Goal: Task Accomplishment & Management: Manage account settings

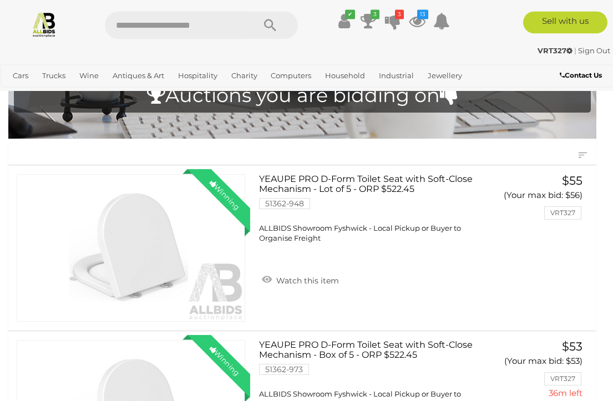
scroll to position [71, 0]
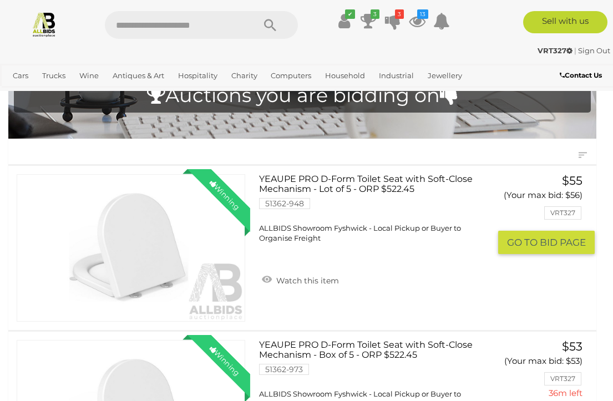
click at [560, 236] on button "GO TO BID PAGE" at bounding box center [546, 243] width 97 height 24
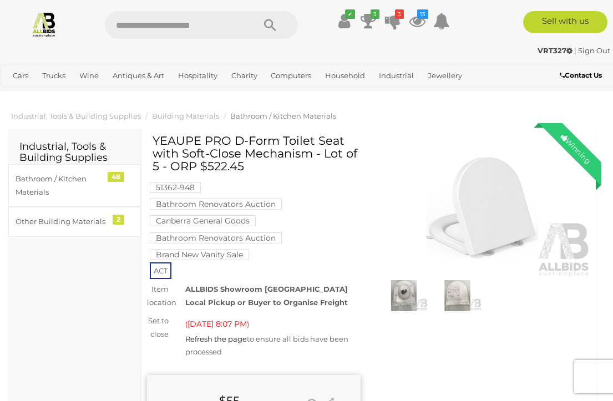
click at [481, 198] on img at bounding box center [484, 209] width 214 height 138
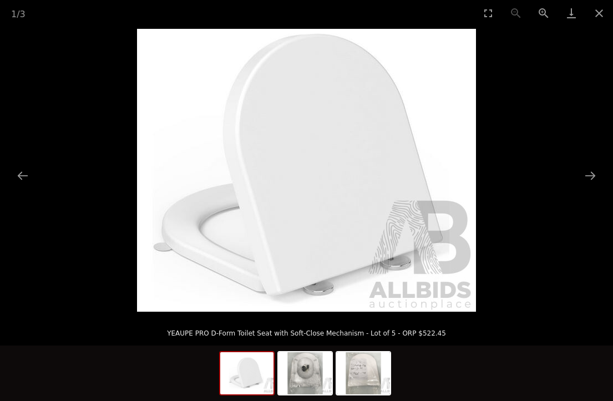
click at [581, 170] on button "Next slide" at bounding box center [590, 176] width 23 height 22
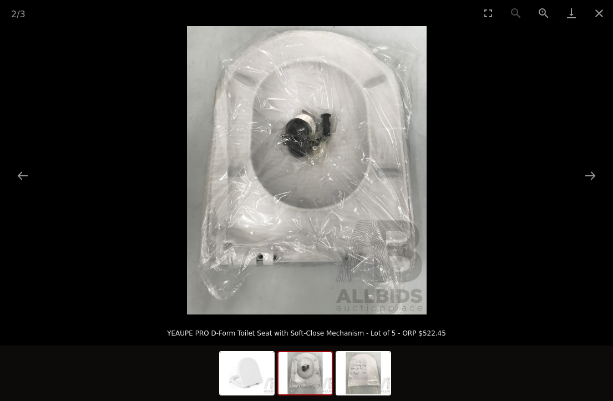
click at [584, 170] on button "Next slide" at bounding box center [590, 176] width 23 height 22
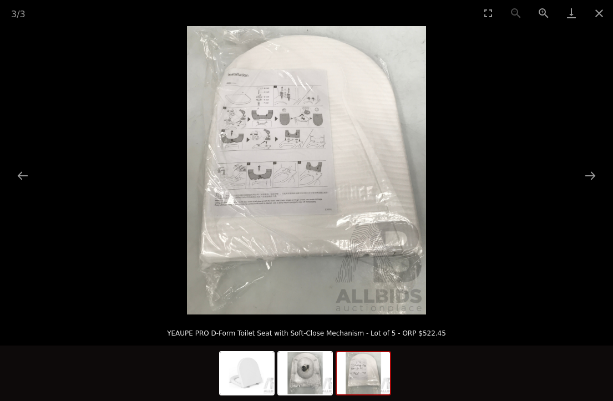
click at [599, 26] on button "Close gallery" at bounding box center [599, 13] width 28 height 26
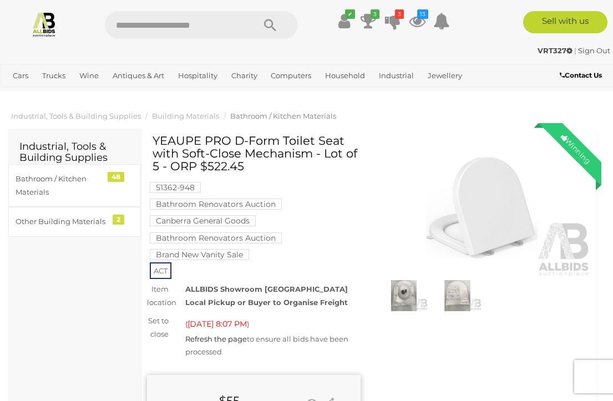
click at [346, 20] on icon at bounding box center [344, 21] width 12 height 20
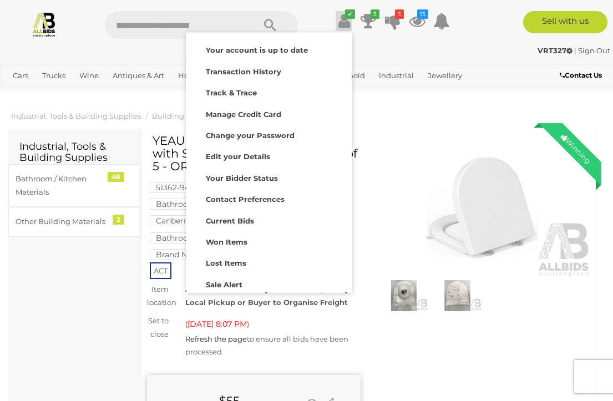
click at [240, 241] on strong "Won Items" at bounding box center [227, 242] width 42 height 9
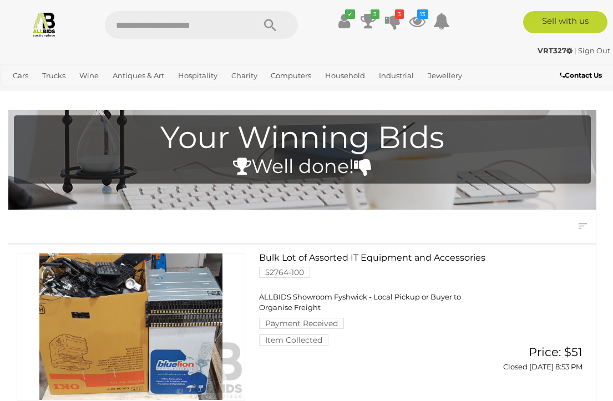
click at [363, 21] on icon at bounding box center [369, 21] width 16 height 20
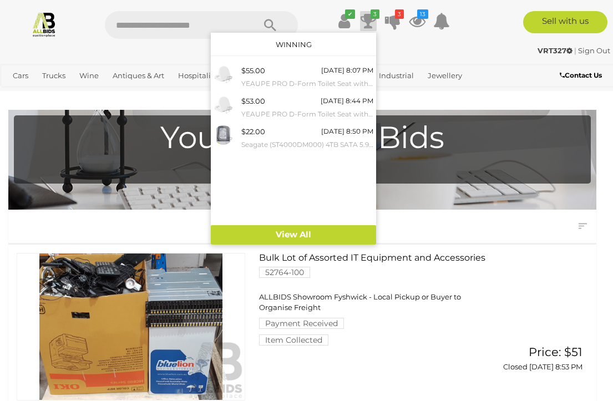
click at [335, 234] on link "View All" at bounding box center [293, 234] width 165 height 19
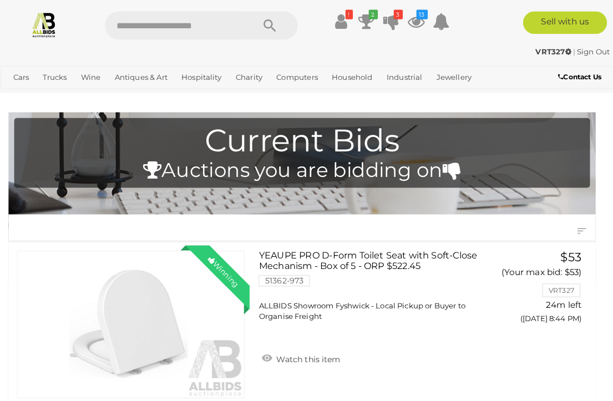
scroll to position [2, 0]
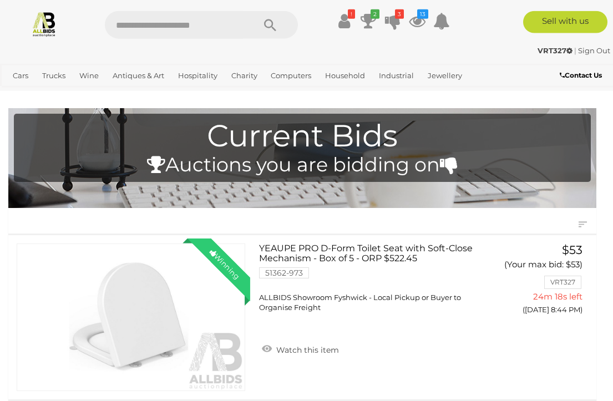
click at [421, 24] on icon at bounding box center [417, 21] width 17 height 20
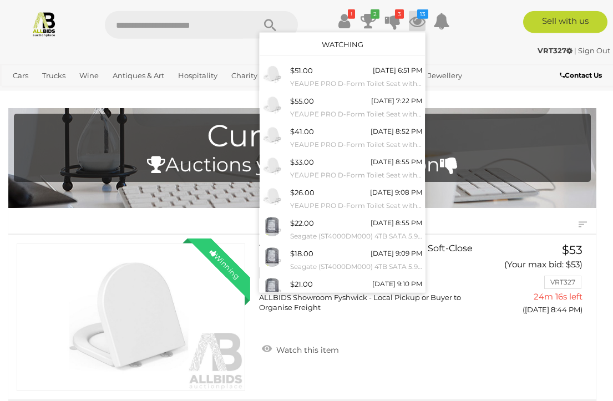
scroll to position [64, 0]
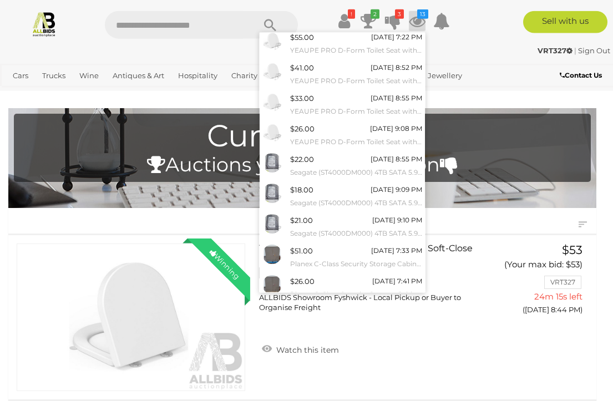
click at [352, 307] on link "View All" at bounding box center [342, 312] width 165 height 19
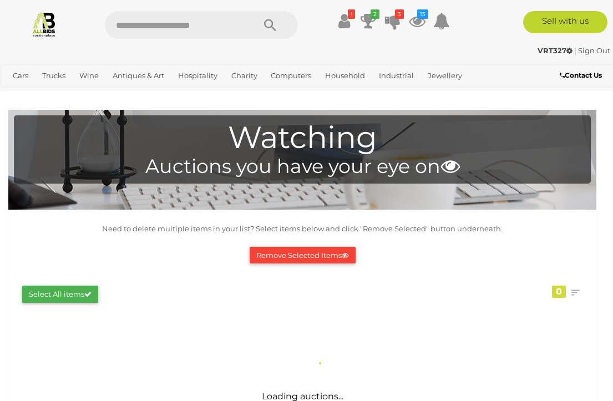
scroll to position [2, 0]
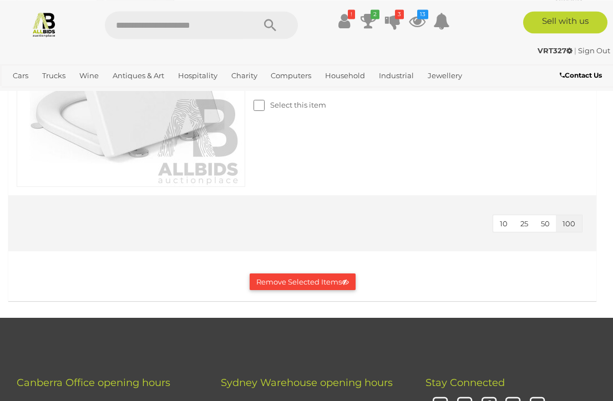
scroll to position [3041, 0]
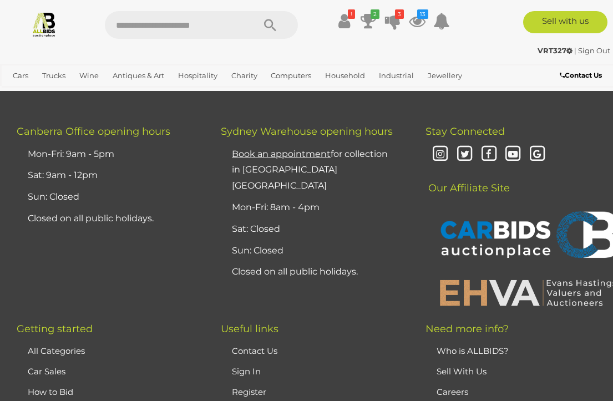
click at [312, 39] on button "Remove Selected Items" at bounding box center [303, 30] width 106 height 17
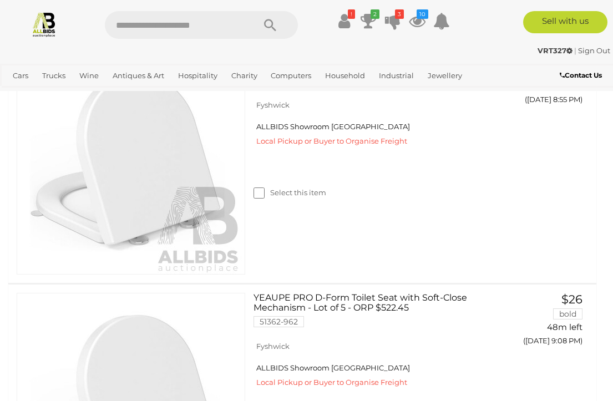
scroll to position [0, 0]
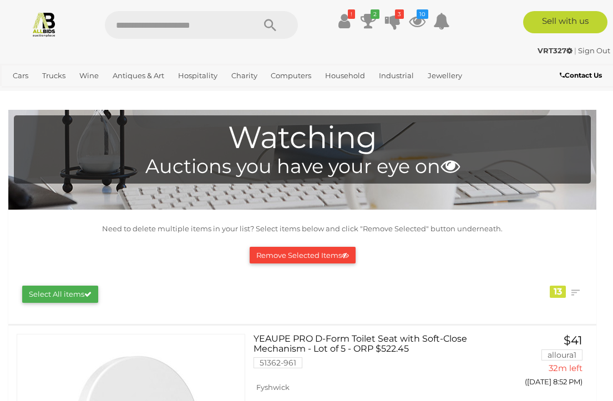
click at [342, 24] on icon at bounding box center [344, 21] width 12 height 20
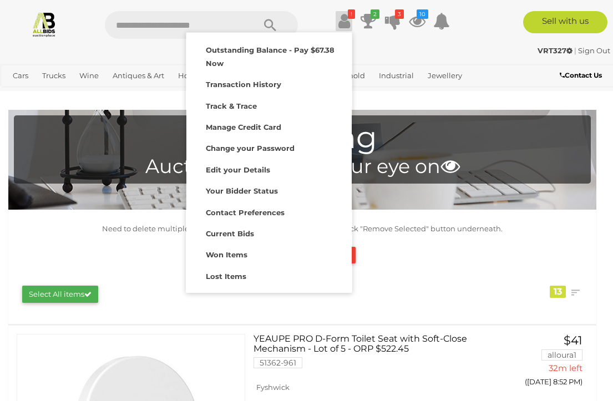
click at [244, 252] on strong "Won Items" at bounding box center [227, 254] width 42 height 9
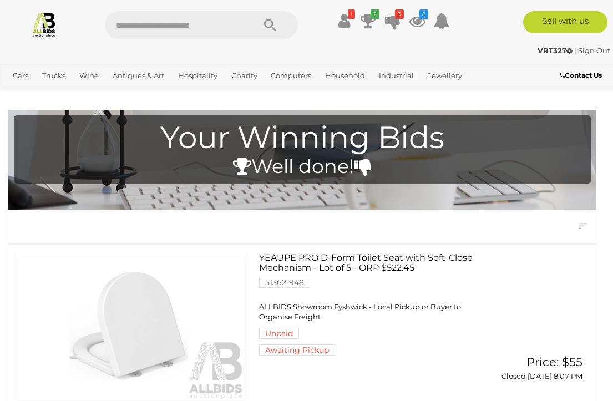
click at [368, 24] on icon at bounding box center [369, 21] width 16 height 20
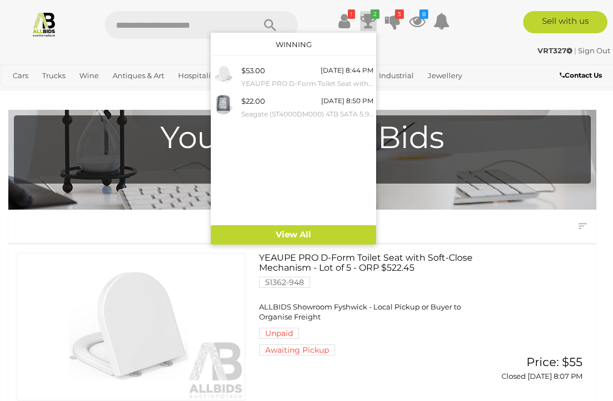
click at [309, 234] on link "View All" at bounding box center [293, 234] width 165 height 19
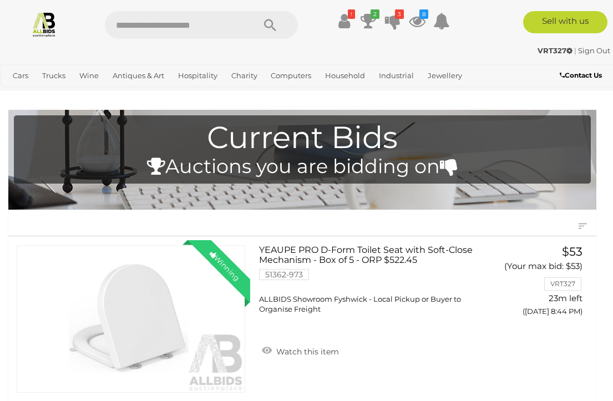
scroll to position [2, 0]
